Goal: Navigation & Orientation: Find specific page/section

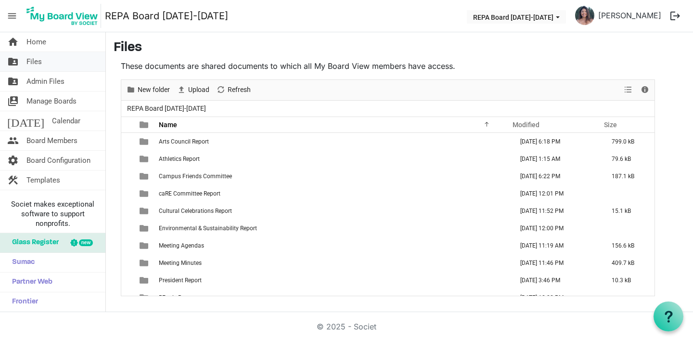
click at [45, 64] on link "folder_shared Files" at bounding box center [52, 61] width 105 height 19
click at [47, 80] on span "Admin Files" at bounding box center [45, 81] width 38 height 19
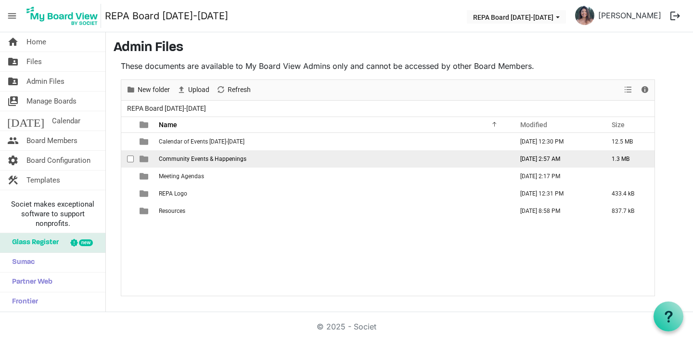
click at [168, 158] on span "Community Events & Happenings" at bounding box center [203, 158] width 88 height 7
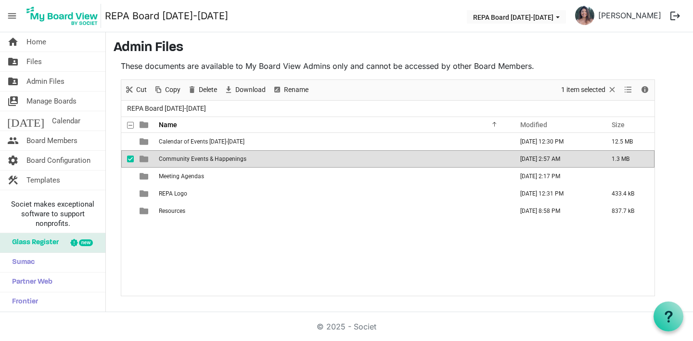
click at [168, 158] on span "Community Events & Happenings" at bounding box center [203, 158] width 88 height 7
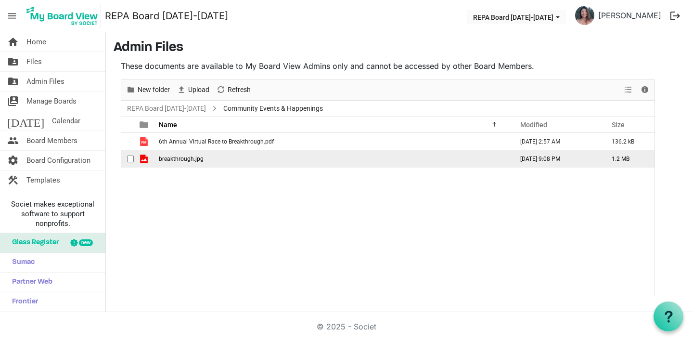
click at [175, 161] on span "breakthrough.jpg" at bounding box center [181, 158] width 45 height 7
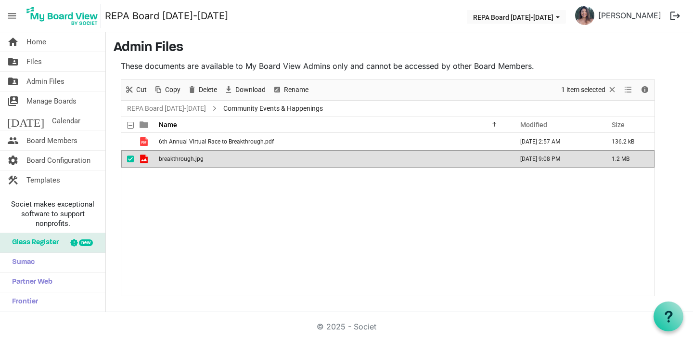
click at [175, 161] on span "breakthrough.jpg" at bounding box center [181, 158] width 45 height 7
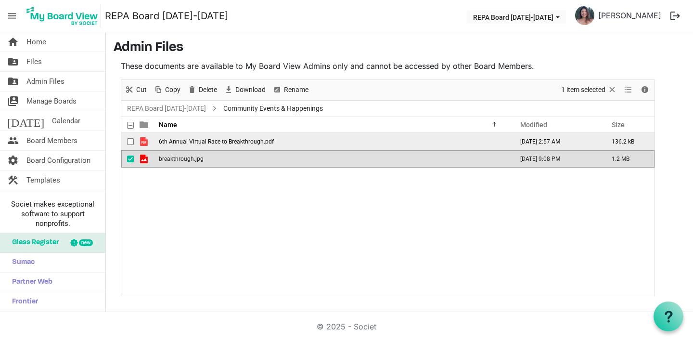
click at [180, 144] on span "6th Annual Virtual Race to Breakthrough.pdf" at bounding box center [216, 141] width 115 height 7
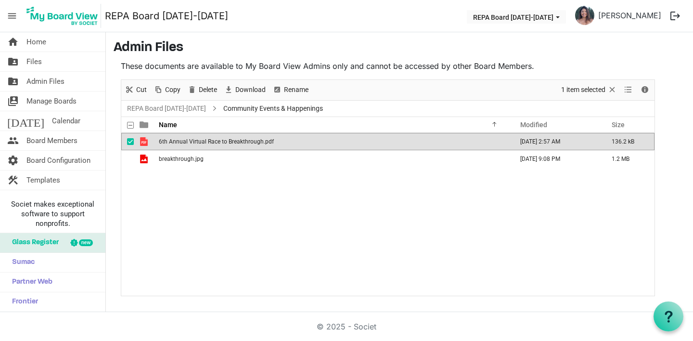
click at [177, 141] on span "6th Annual Virtual Race to Breakthrough.pdf" at bounding box center [216, 141] width 115 height 7
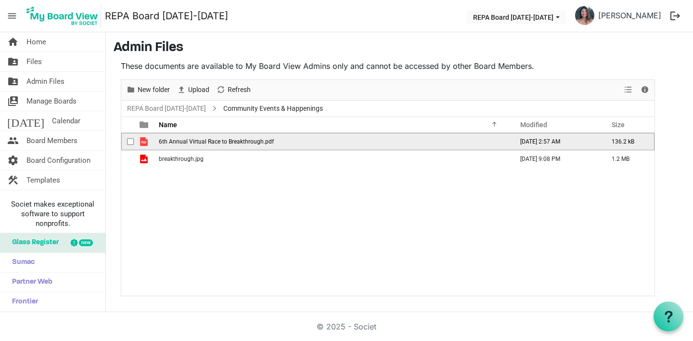
click at [177, 141] on span "6th Annual Virtual Race to Breakthrough.pdf" at bounding box center [216, 141] width 115 height 7
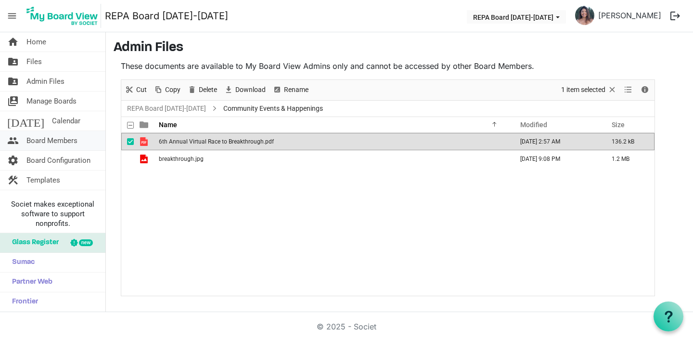
click at [63, 141] on span "Board Members" at bounding box center [51, 140] width 51 height 19
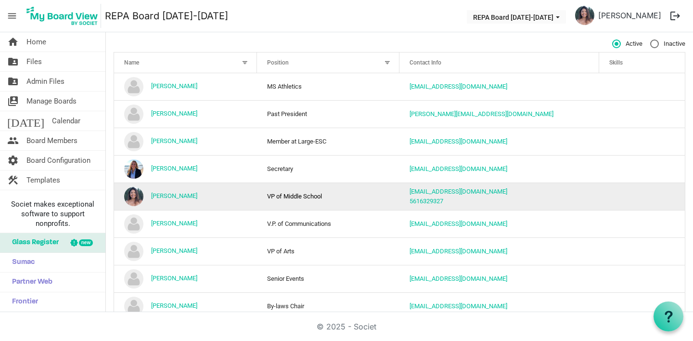
scroll to position [78, 0]
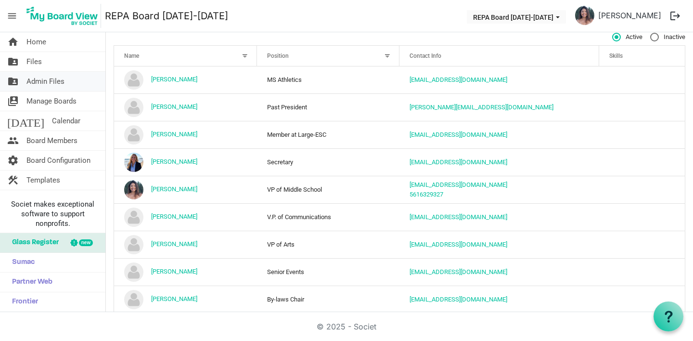
click at [50, 78] on span "Admin Files" at bounding box center [45, 81] width 38 height 19
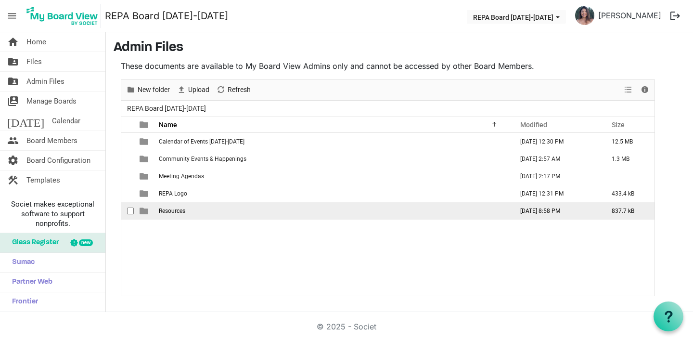
click at [166, 211] on span "Resources" at bounding box center [172, 210] width 26 height 7
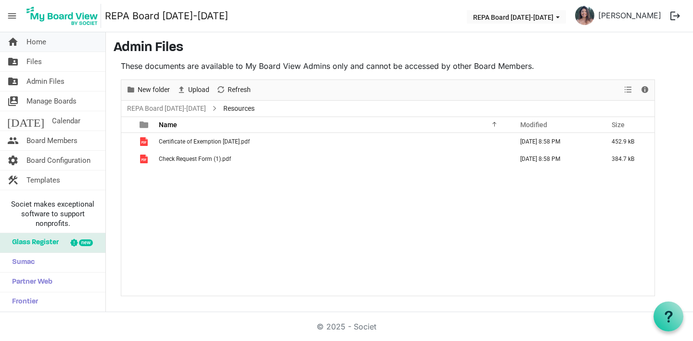
click at [42, 38] on span "Home" at bounding box center [36, 41] width 20 height 19
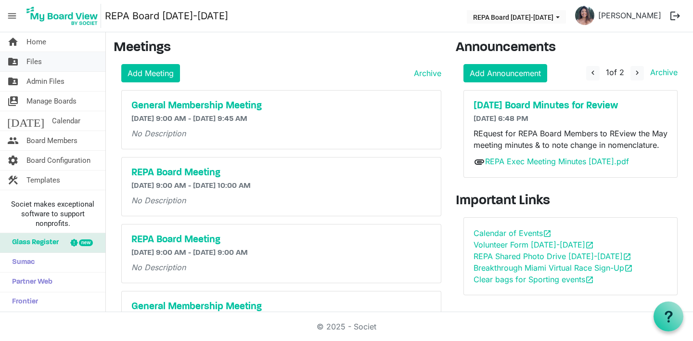
click at [40, 59] on span "Files" at bounding box center [33, 61] width 15 height 19
